Goal: Find specific page/section: Find specific page/section

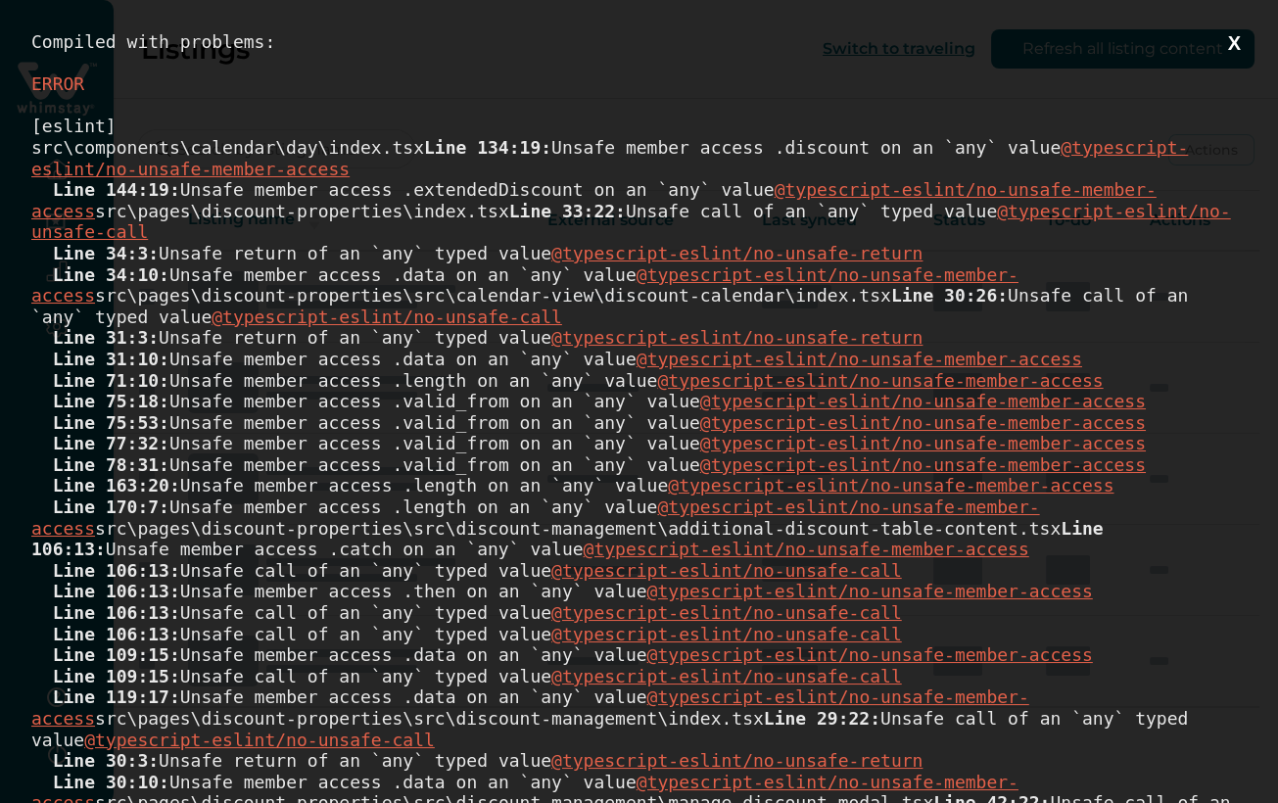
click at [1222, 46] on button "X" at bounding box center [1234, 43] width 24 height 24
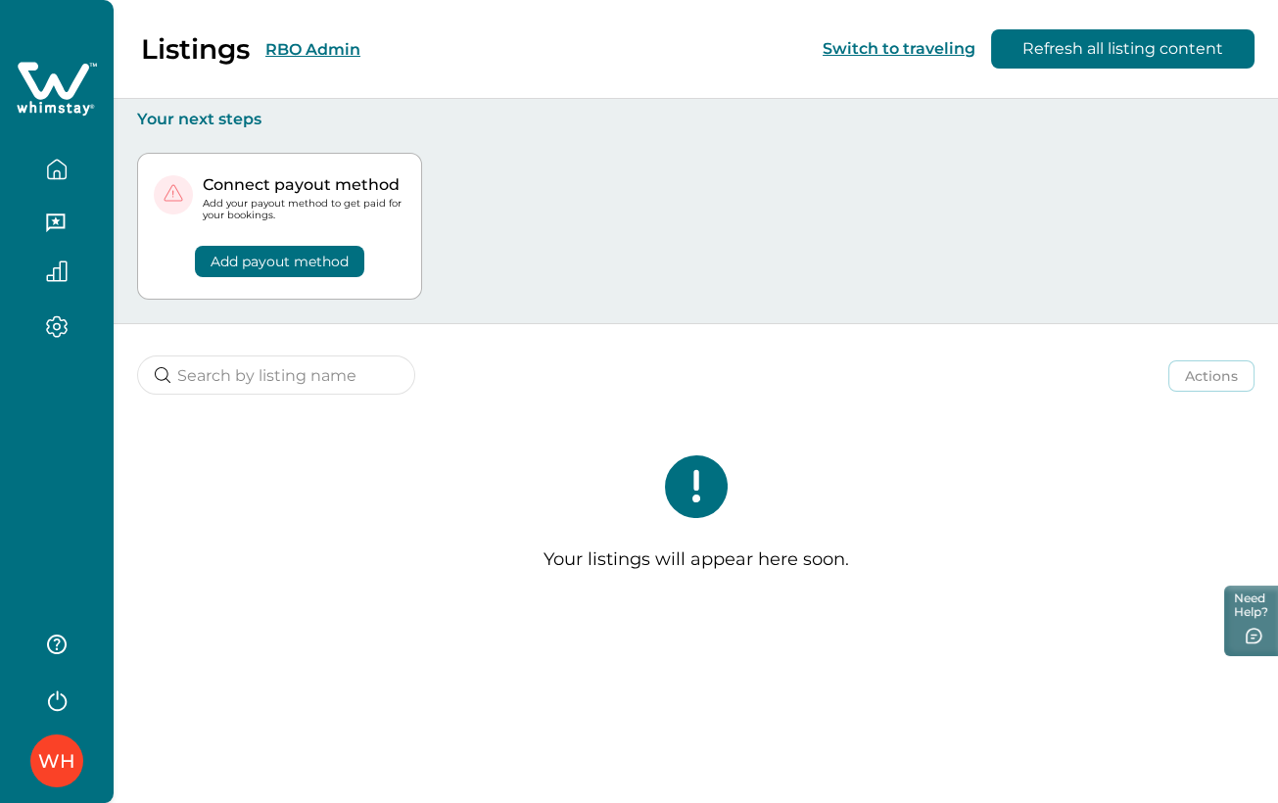
click at [324, 57] on button "RBO Admin" at bounding box center [312, 49] width 95 height 19
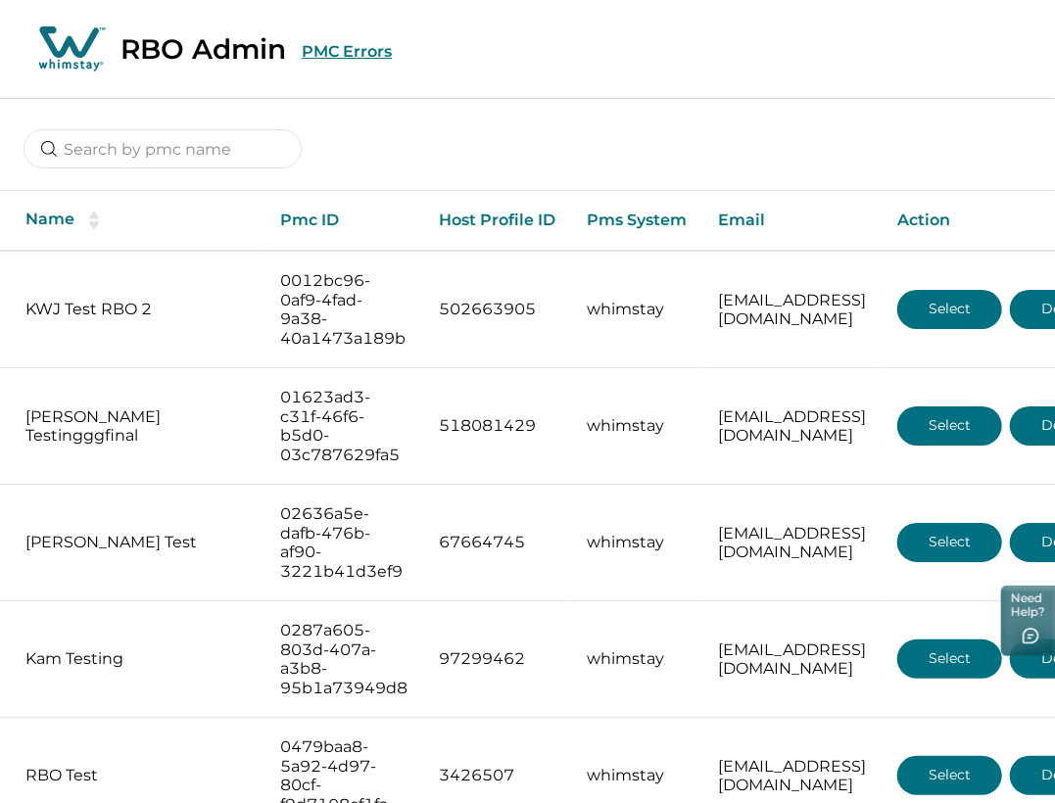
click at [386, 49] on button "PMC Errors" at bounding box center [347, 51] width 90 height 19
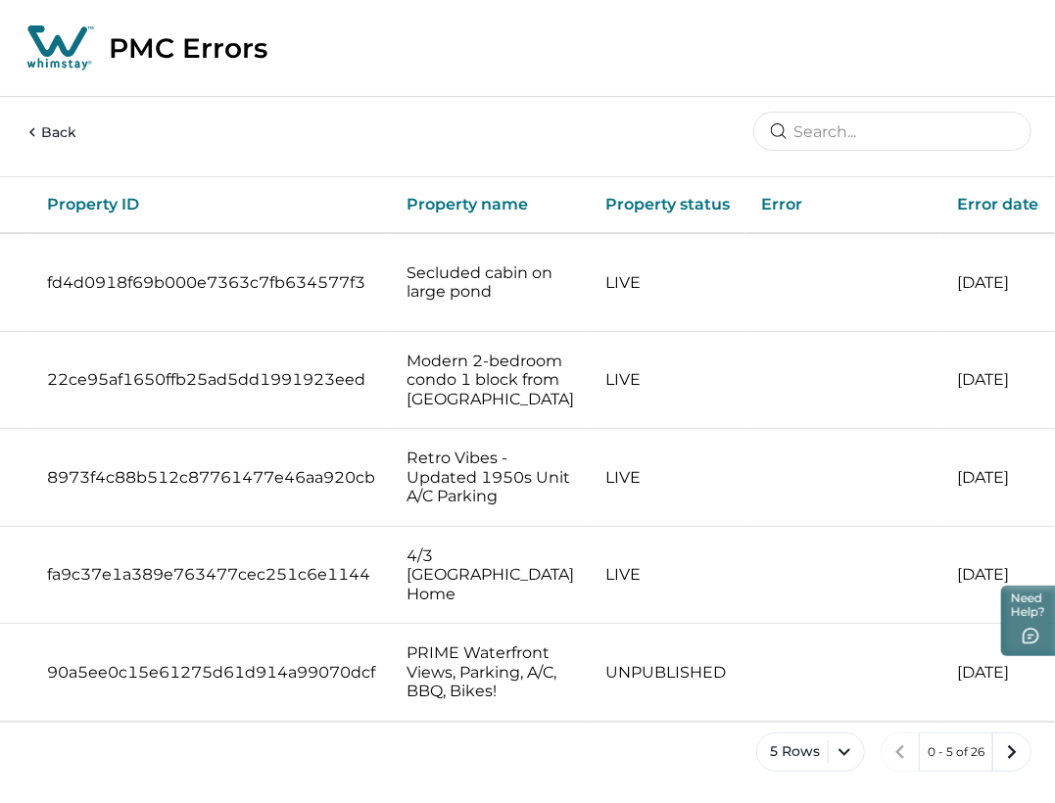
scroll to position [0, 574]
drag, startPoint x: 1022, startPoint y: 202, endPoint x: 943, endPoint y: 195, distance: 78.7
click at [943, 195] on th "Error date" at bounding box center [998, 205] width 114 height 56
copy th "Error date"
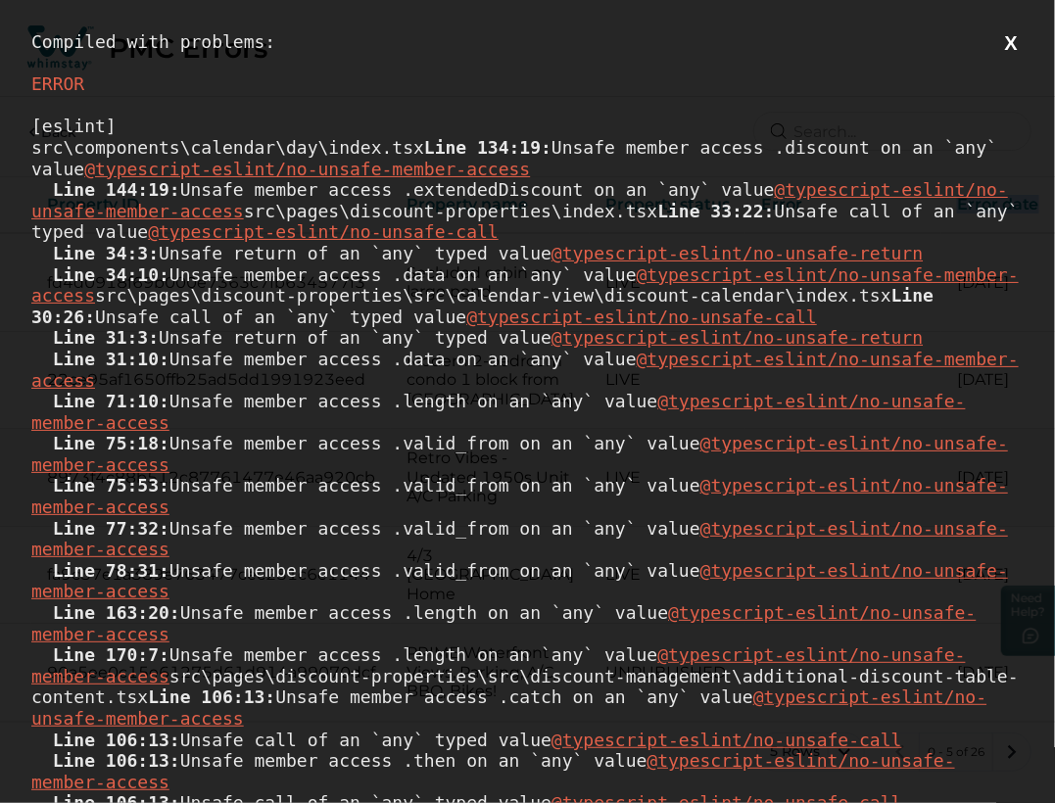
scroll to position [0, 0]
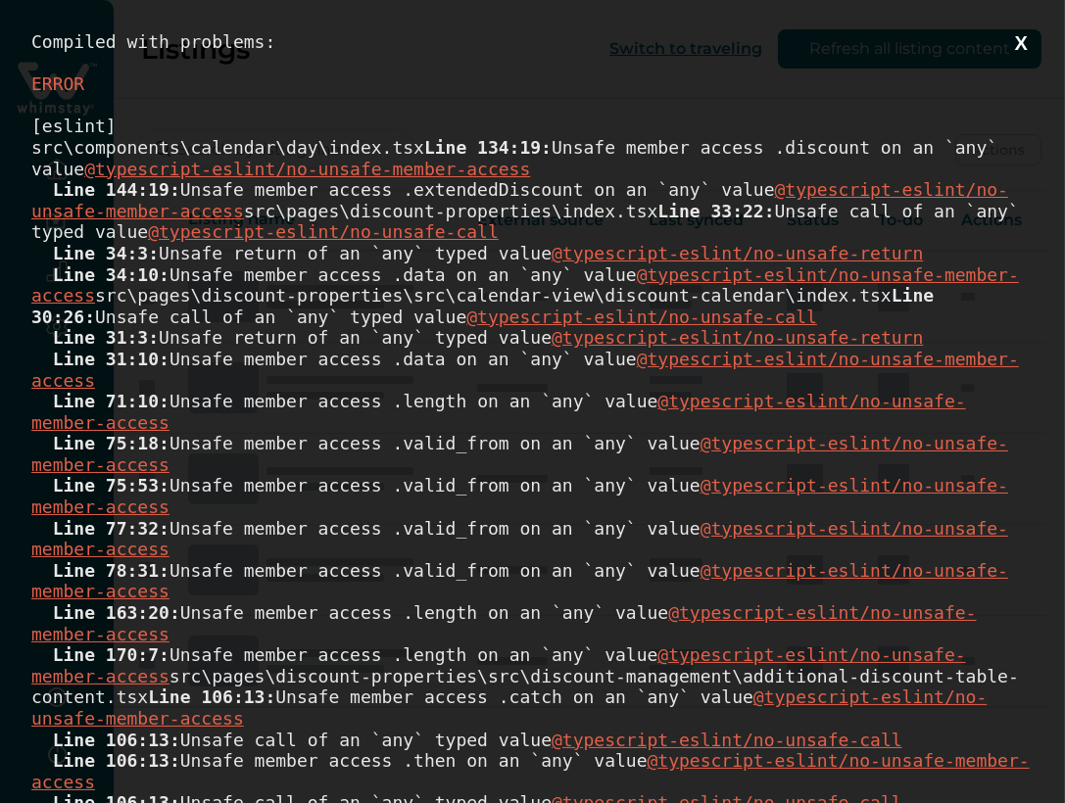
click at [1009, 44] on button "X" at bounding box center [1021, 43] width 24 height 24
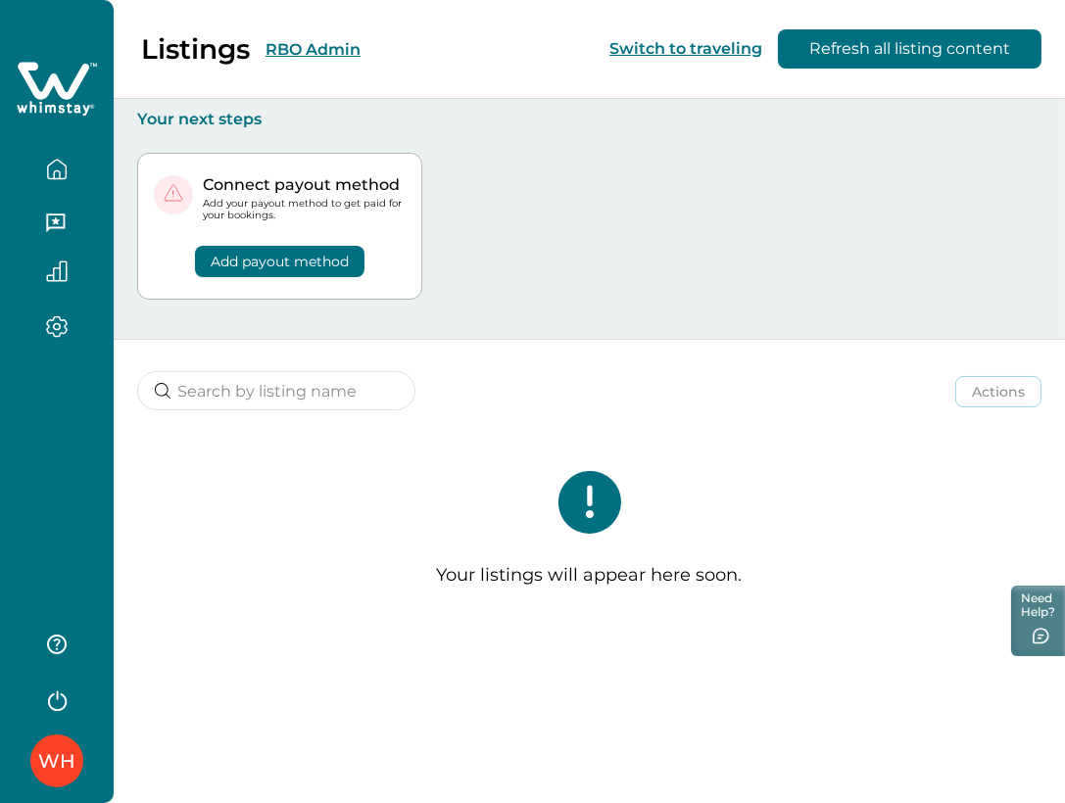
click at [340, 47] on button "RBO Admin" at bounding box center [312, 49] width 95 height 19
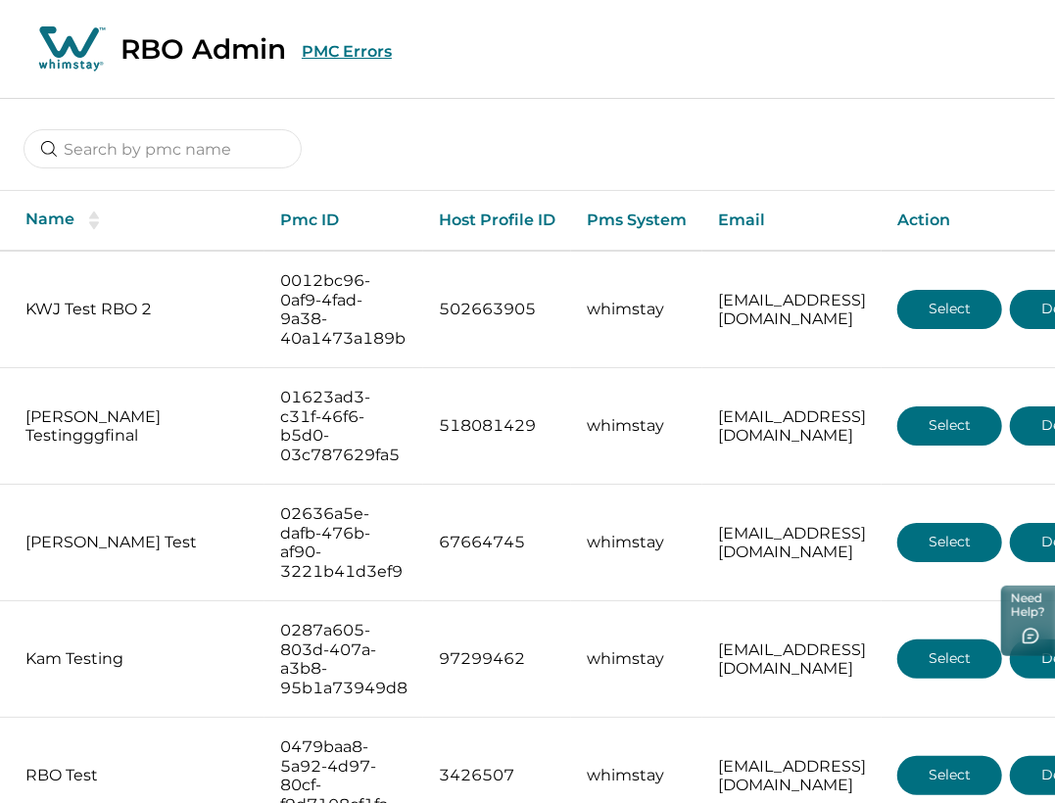
click at [376, 44] on button "PMC Errors" at bounding box center [347, 51] width 90 height 19
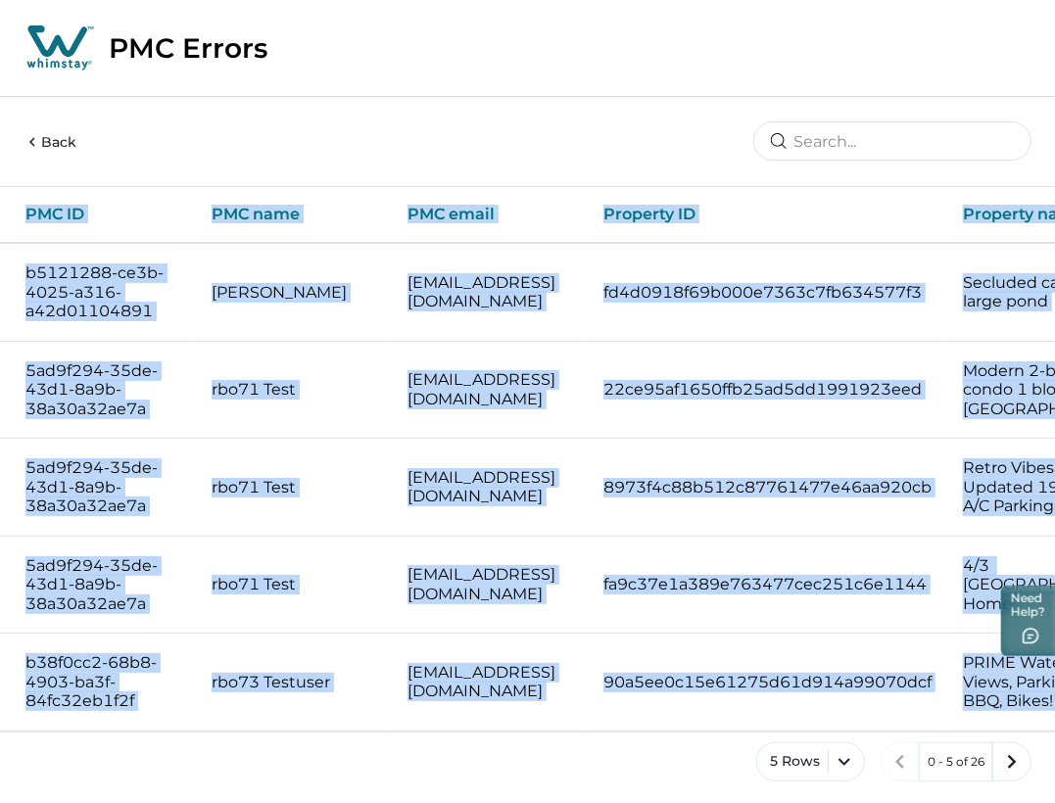
drag, startPoint x: 668, startPoint y: 736, endPoint x: 799, endPoint y: 731, distance: 131.4
click at [909, 731] on div "Back PMC ID PMC name PMC email Property ID Property name Property status Error …" at bounding box center [527, 455] width 1055 height 715
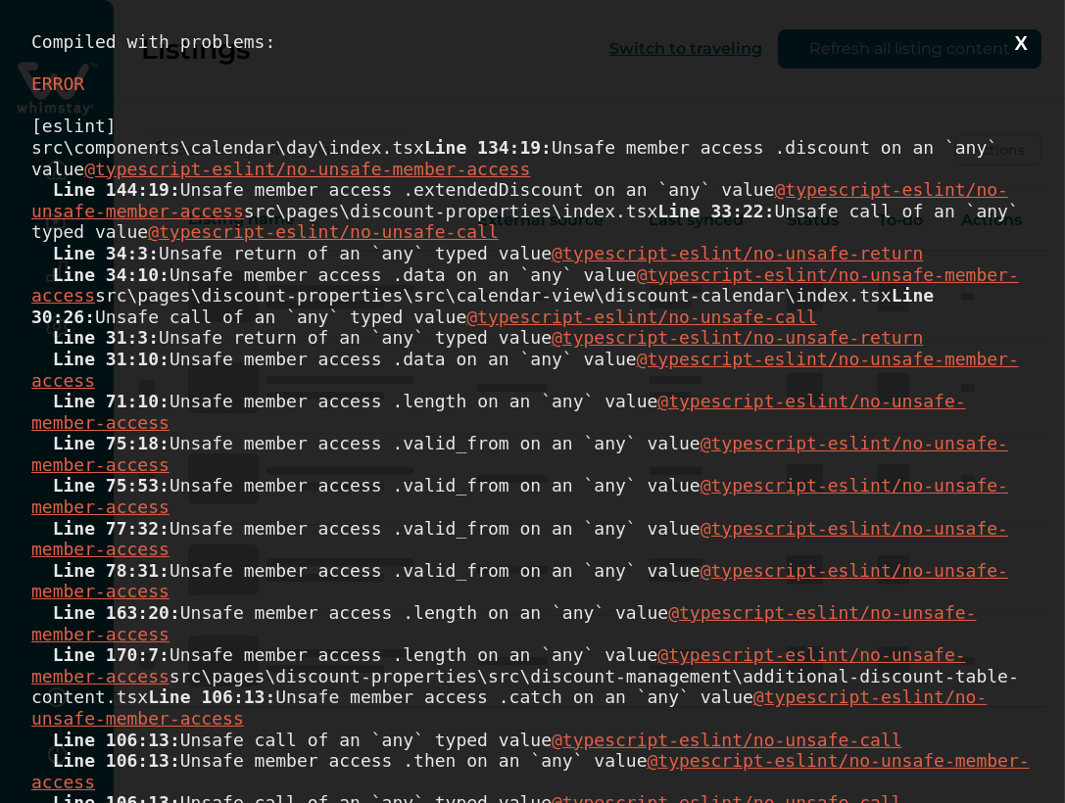
click at [1009, 41] on button "X" at bounding box center [1021, 43] width 24 height 24
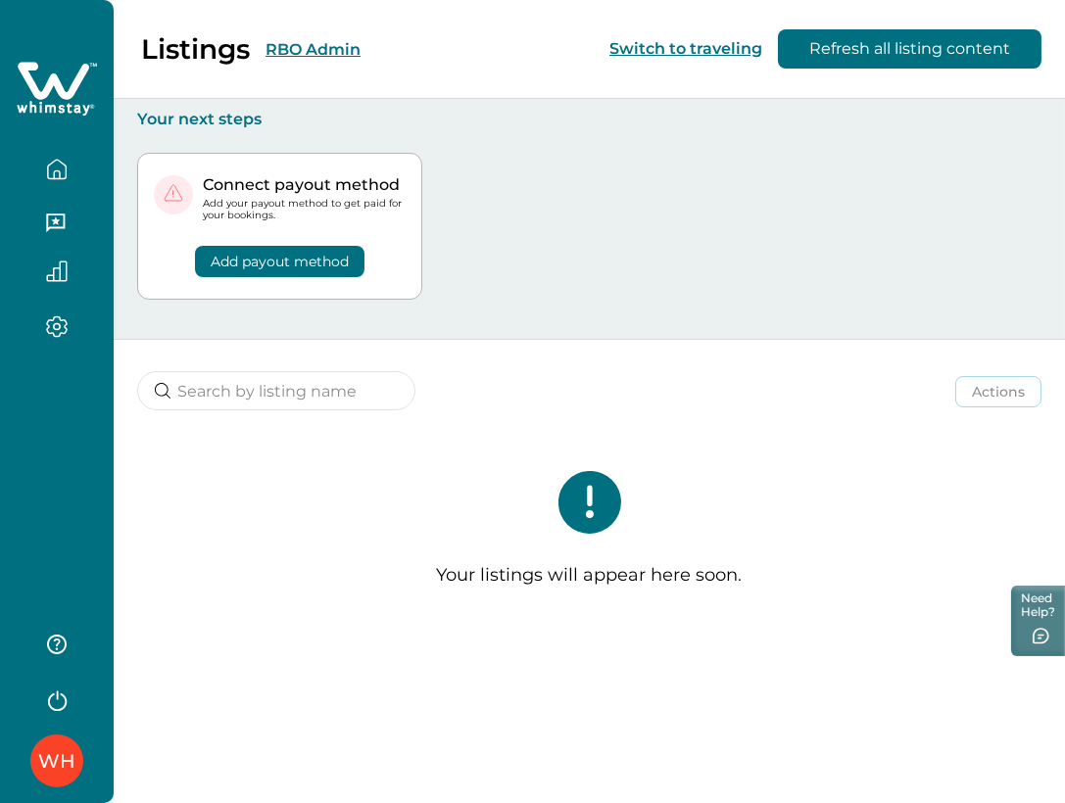
click at [303, 37] on div "Listings RBO Admin" at bounding box center [192, 48] width 337 height 33
click at [306, 52] on button "RBO Admin" at bounding box center [312, 49] width 95 height 19
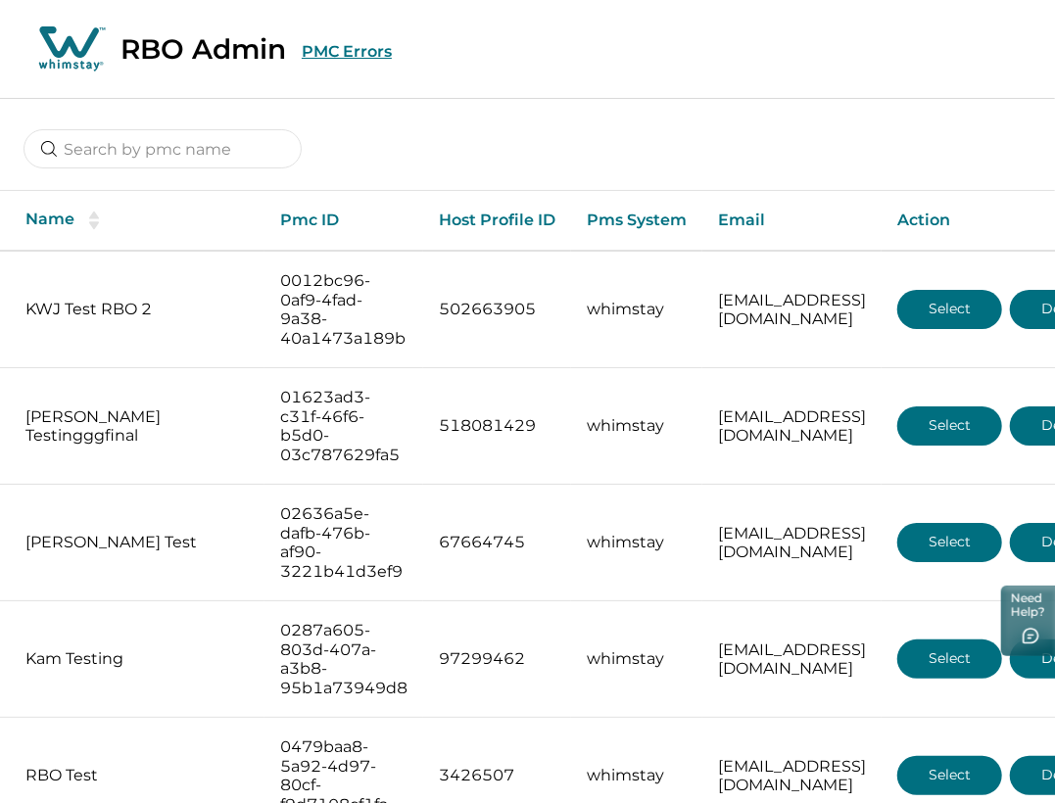
click at [355, 52] on button "PMC Errors" at bounding box center [347, 51] width 90 height 19
